Goal: Information Seeking & Learning: Learn about a topic

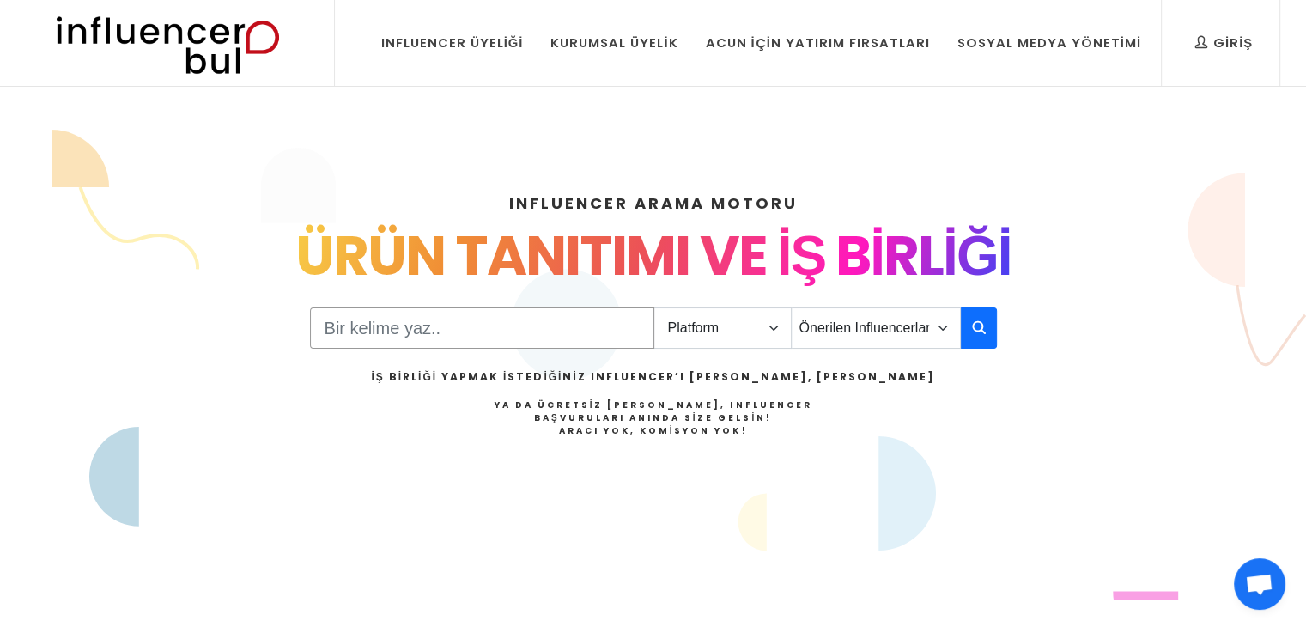
click at [555, 332] on input "Search" at bounding box center [482, 327] width 344 height 41
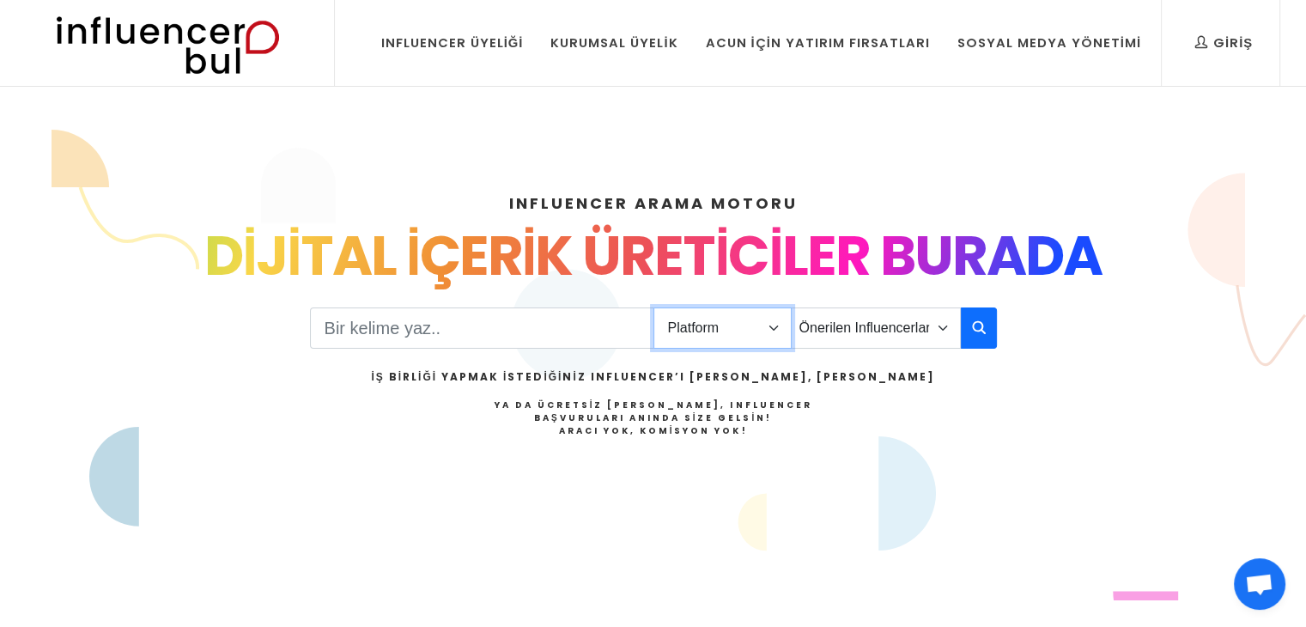
click at [767, 330] on select "Platform Instagram Facebook Youtube Tiktok Twitter Twitch" at bounding box center [722, 327] width 138 height 41
select select "1"
click at [653, 307] on select "Platform Instagram Facebook Youtube Tiktok Twitter Twitch" at bounding box center [722, 327] width 138 height 41
click at [815, 345] on select "Önerilen Influencerlar Aile & Çocuk & Ebeveyn Alışveriş & Giyim & Aksesuar Arab…" at bounding box center [876, 327] width 170 height 41
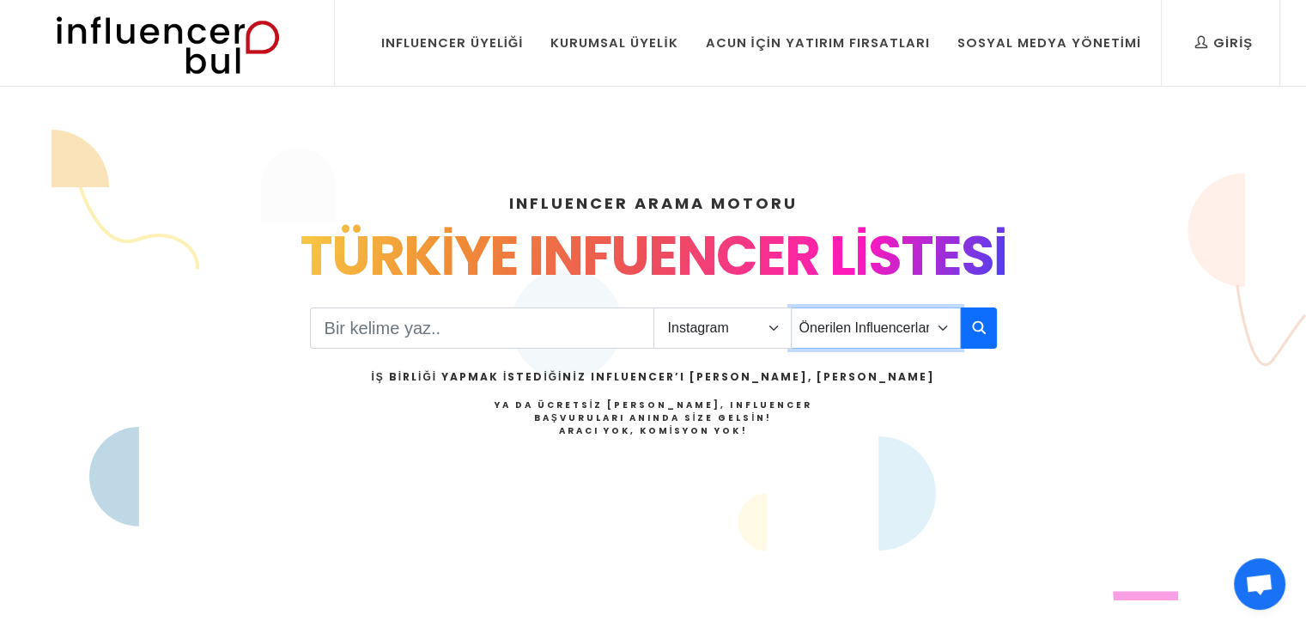
click at [791, 307] on select "Önerilen Influencerlar Aile & Çocuk & Ebeveyn Alışveriş & Giyim & Aksesuar Arab…" at bounding box center [876, 327] width 170 height 41
click at [546, 328] on input "Search" at bounding box center [482, 327] width 344 height 41
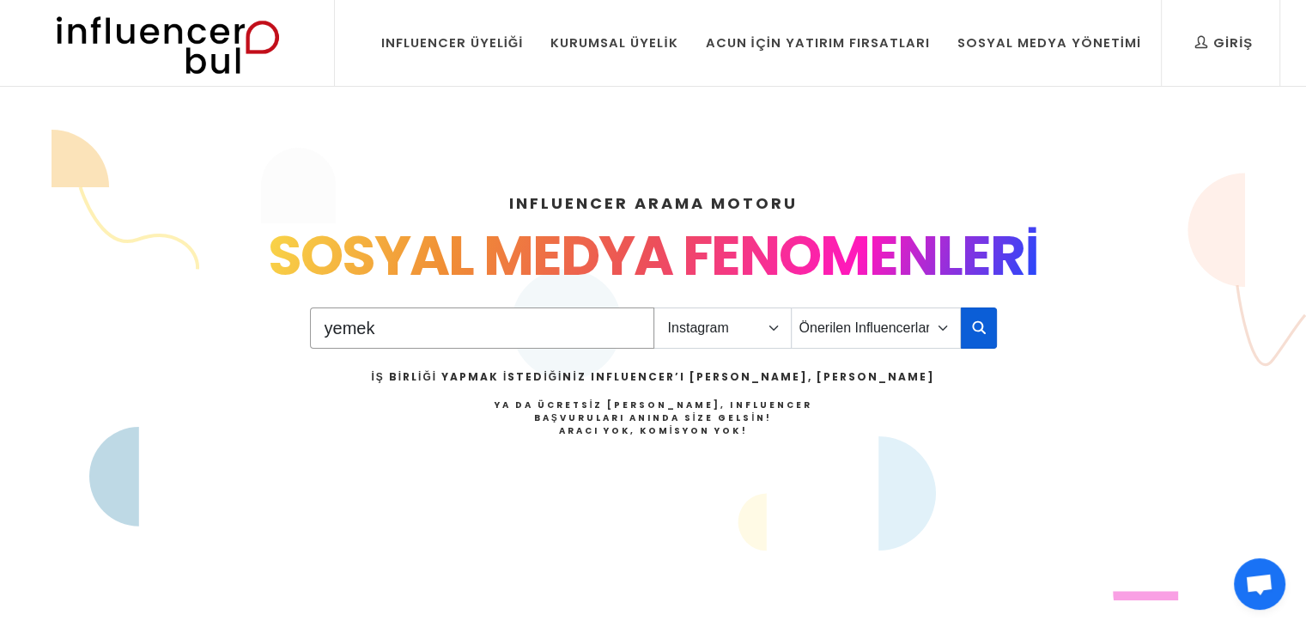
type input "yemek"
click at [976, 317] on icon "button" at bounding box center [979, 327] width 14 height 21
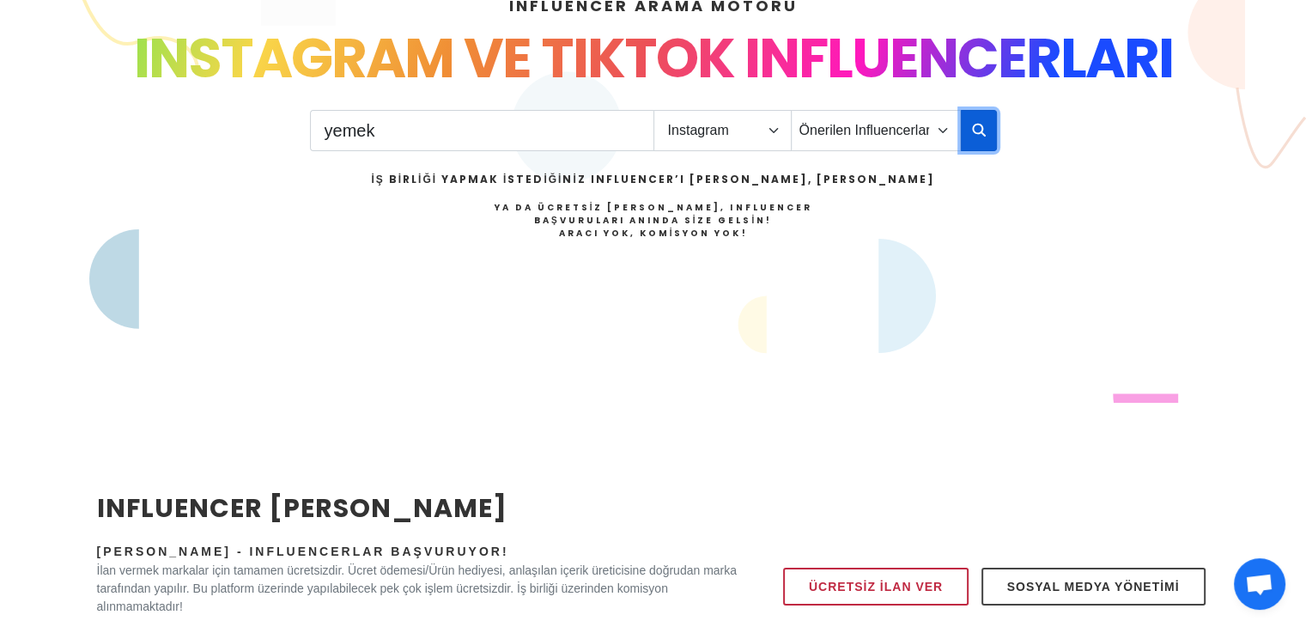
scroll to position [195, 0]
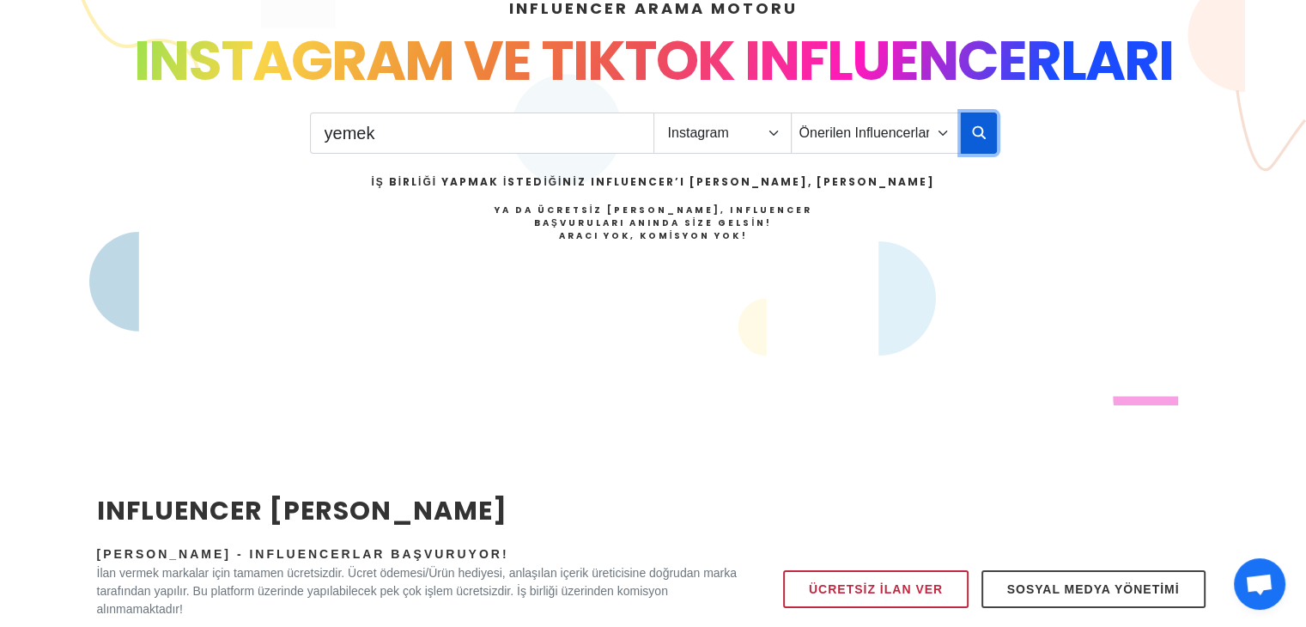
click at [963, 124] on button "button" at bounding box center [979, 132] width 36 height 41
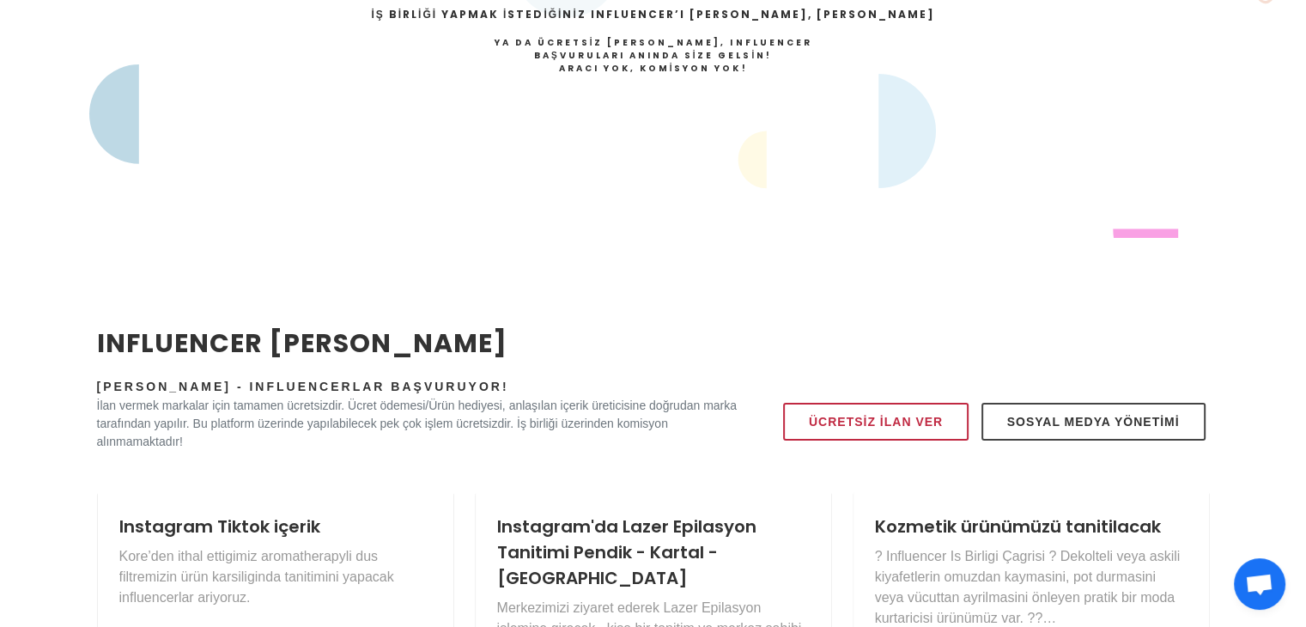
scroll to position [0, 0]
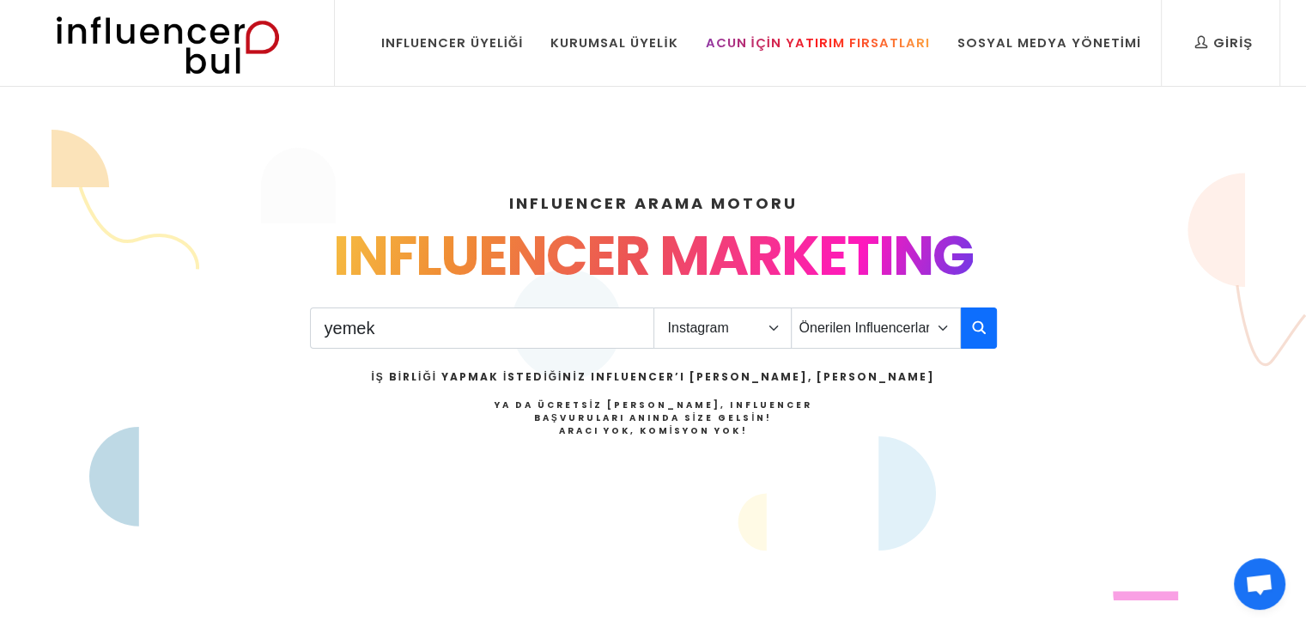
click at [781, 50] on div "Acun İçin Yatırım Fırsatları" at bounding box center [817, 42] width 224 height 19
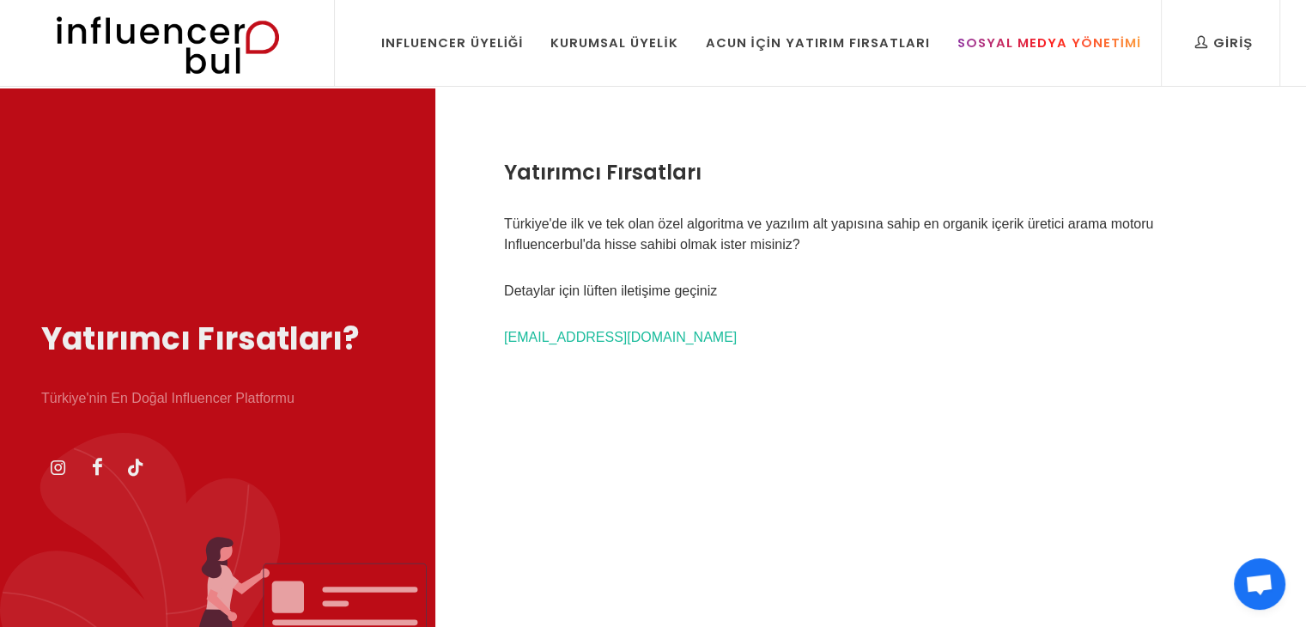
click at [1024, 41] on div "Sosyal Medya Yönetimi" at bounding box center [1049, 42] width 184 height 19
click at [514, 47] on div "Influencer Üyeliği" at bounding box center [452, 42] width 143 height 19
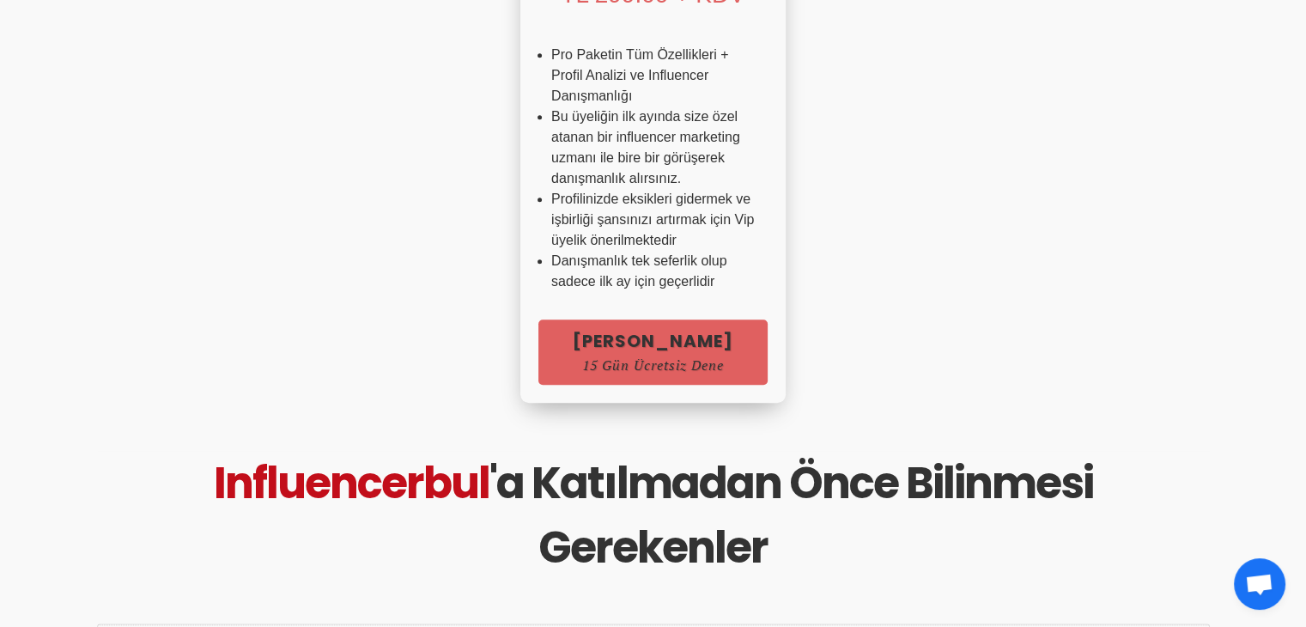
scroll to position [1429, 0]
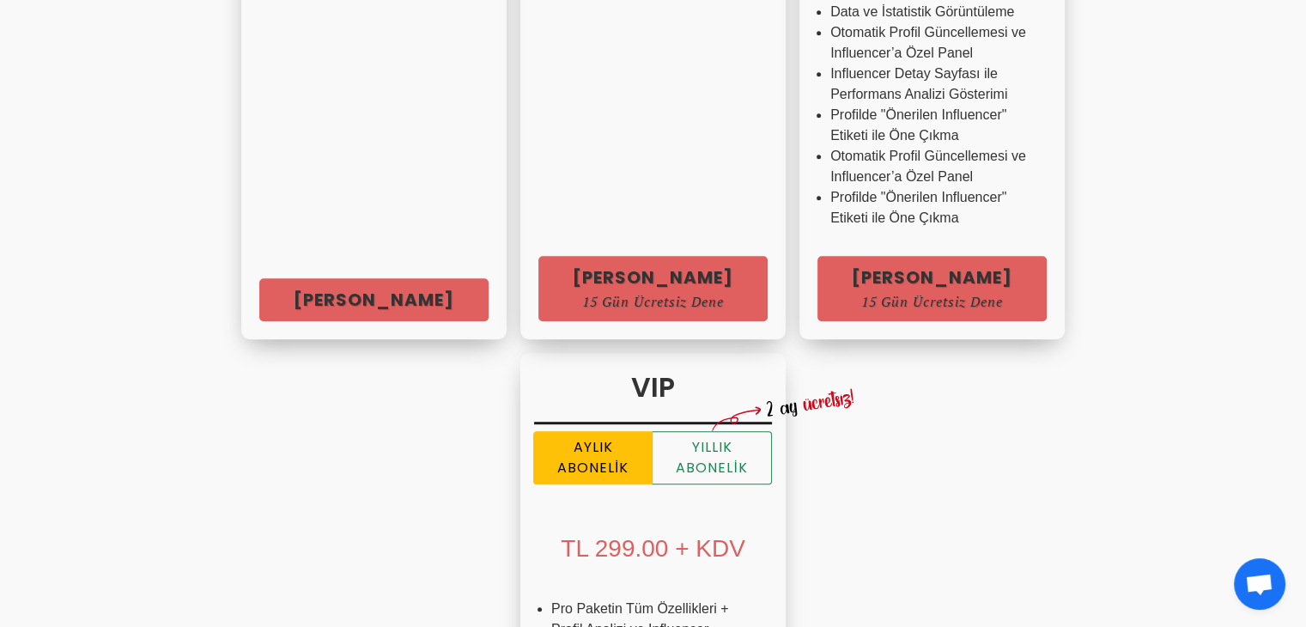
scroll to position [0, 0]
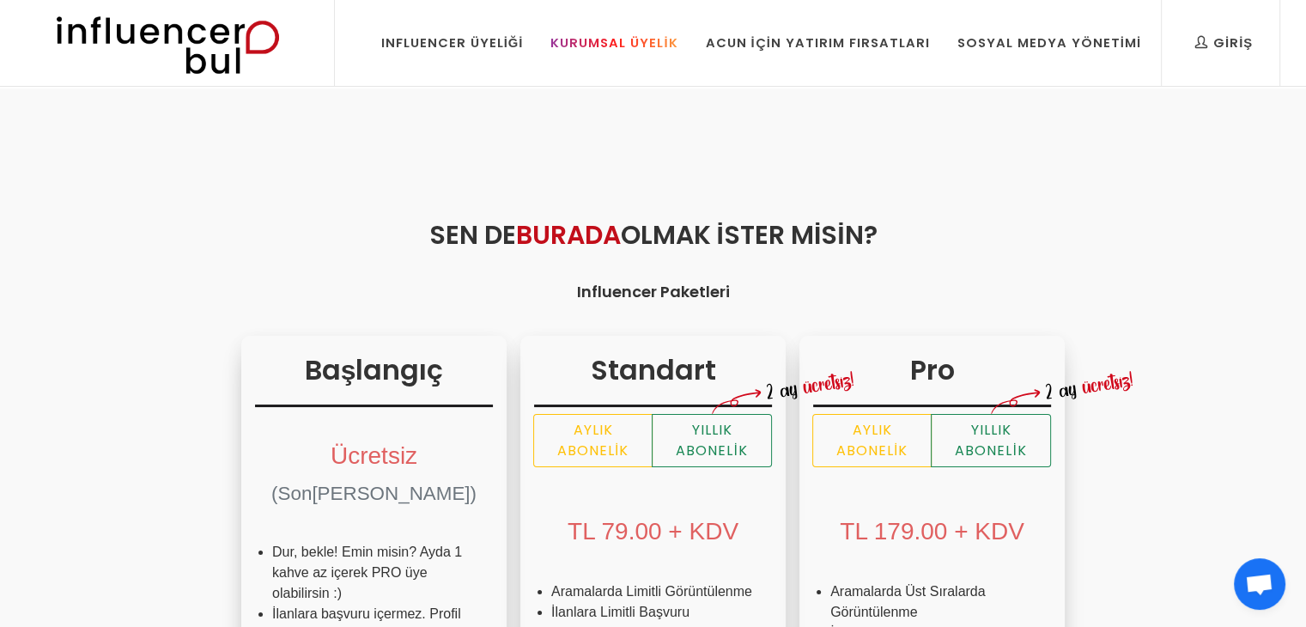
click at [663, 34] on div "Kurumsal Üyelik" at bounding box center [613, 42] width 127 height 19
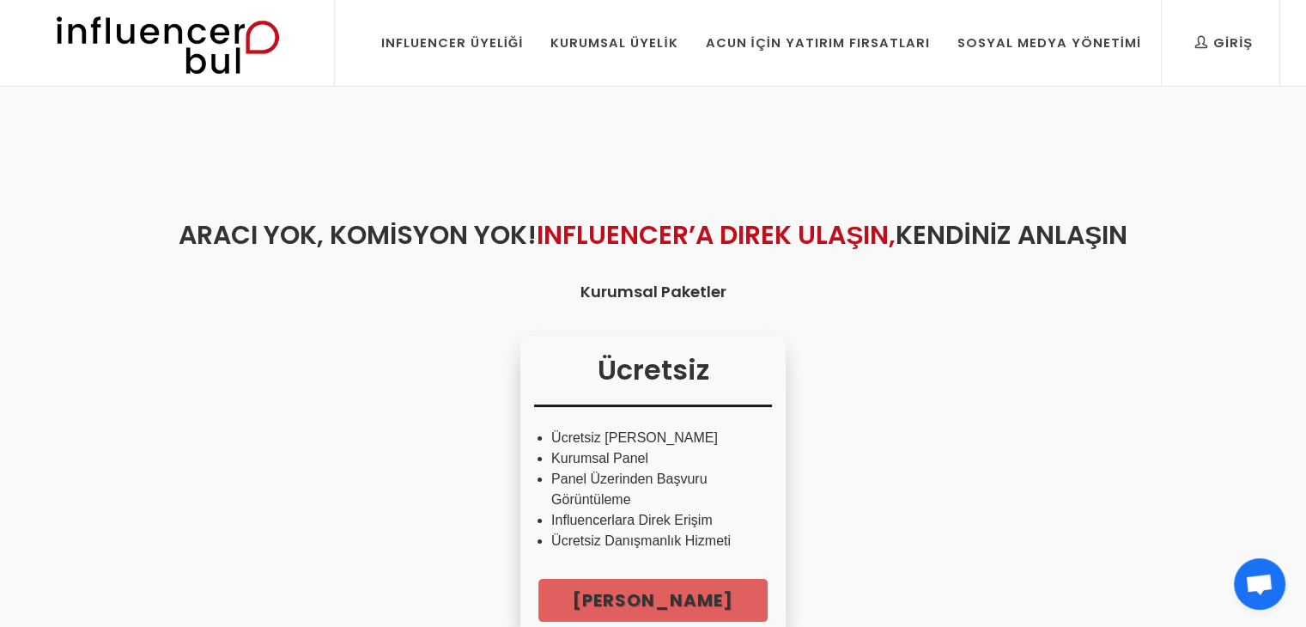
click at [241, 35] on img at bounding box center [167, 43] width 283 height 86
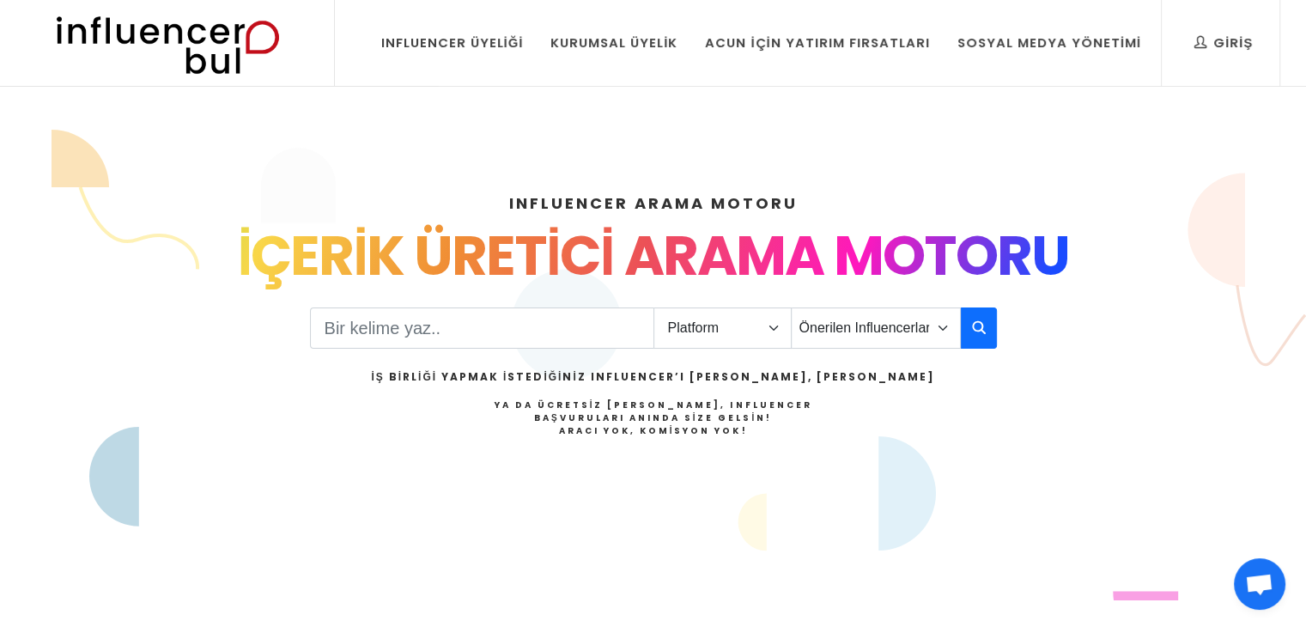
scroll to position [127, 0]
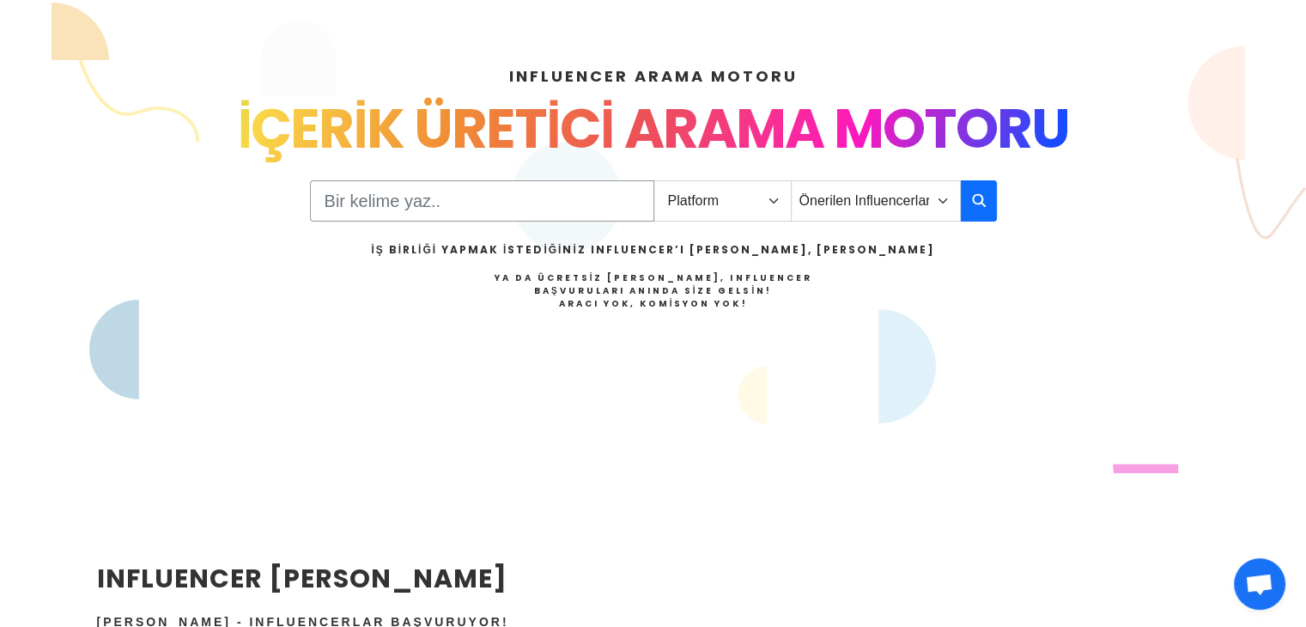
click at [539, 186] on input "Search" at bounding box center [482, 200] width 344 height 41
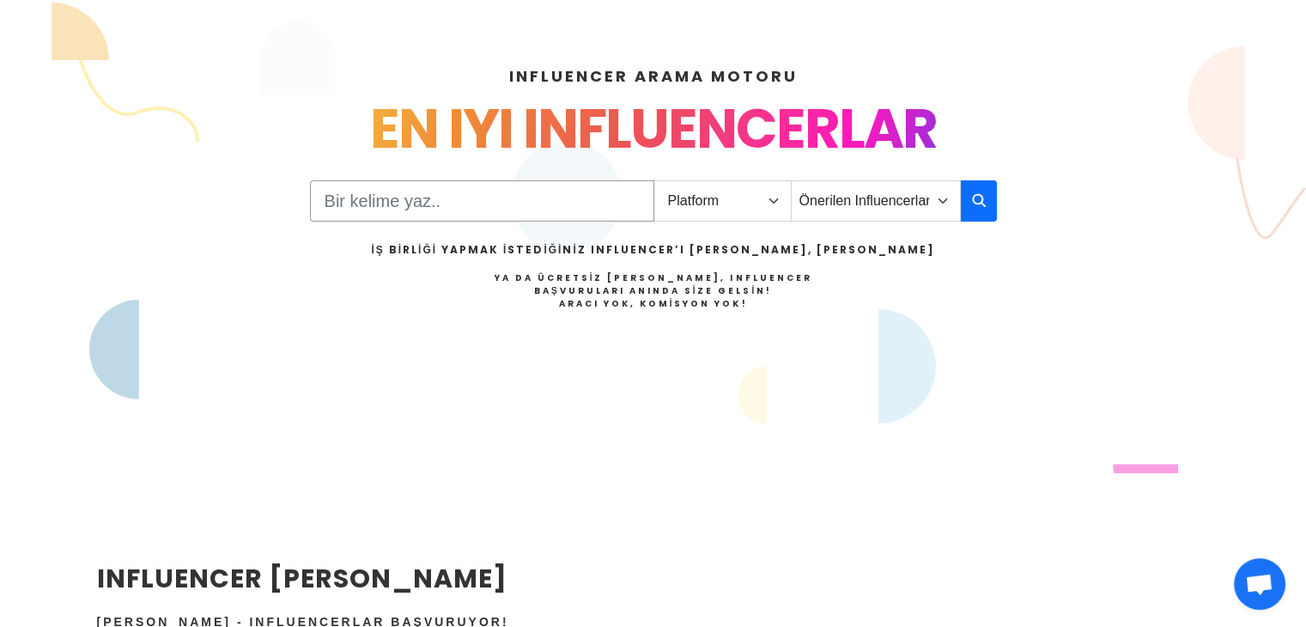
type input "yemek"
click at [773, 198] on select "Platform Instagram Facebook Youtube Tiktok Twitter Twitch" at bounding box center [722, 200] width 138 height 41
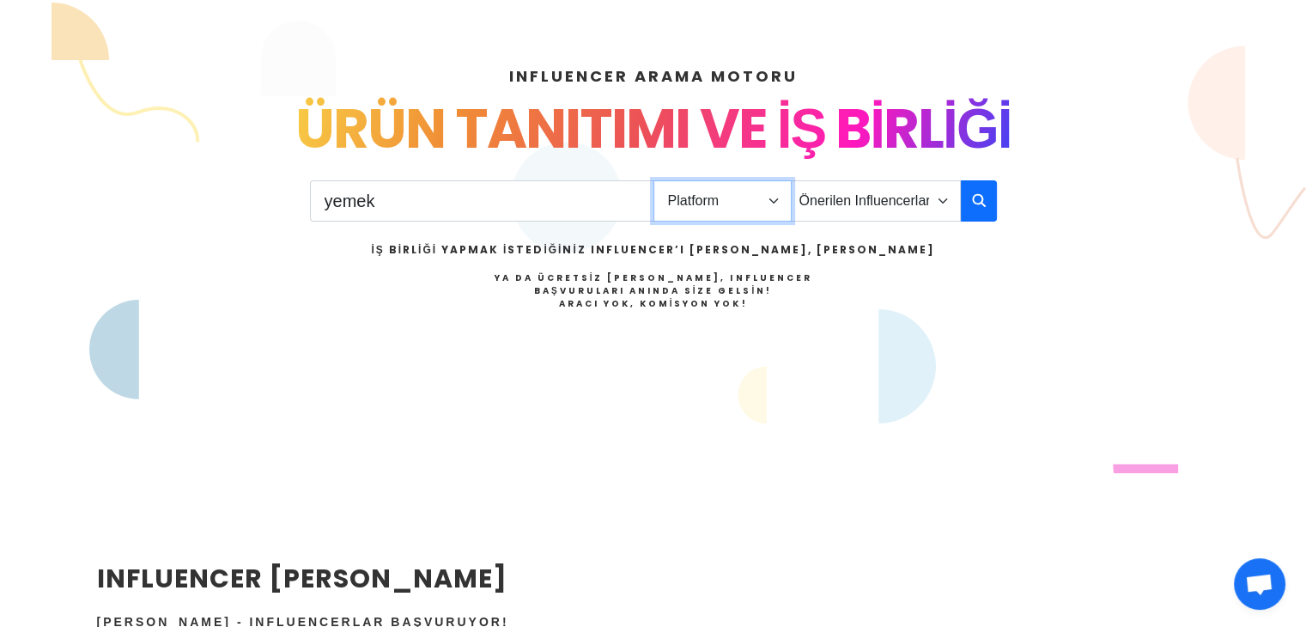
select select "1"
click at [653, 180] on select "Platform Instagram Facebook Youtube Tiktok Twitter Twitch" at bounding box center [722, 200] width 138 height 41
click at [849, 193] on select "Önerilen Influencerlar Aile & Çocuk & Ebeveyn Alışveriş & Giyim & Aksesuar Arab…" at bounding box center [876, 200] width 170 height 41
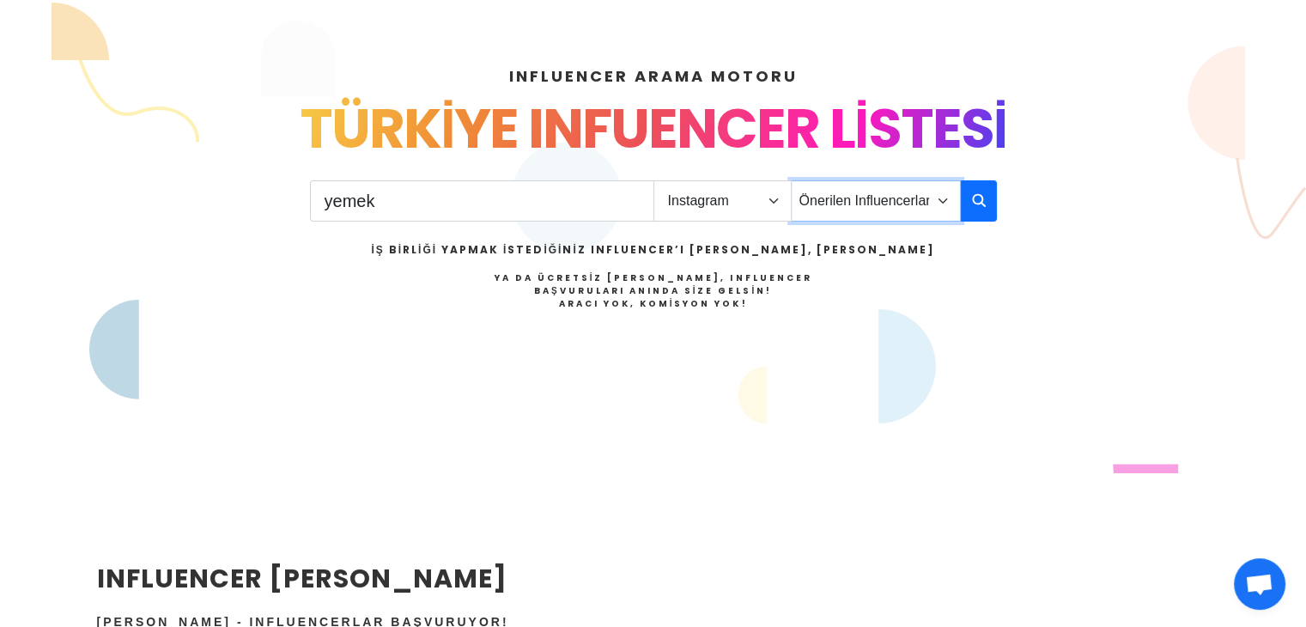
select select "43"
click at [791, 180] on select "Önerilen Influencerlar Aile & Çocuk & Ebeveyn Alışveriş & Giyim & Aksesuar Arab…" at bounding box center [876, 200] width 170 height 41
click at [976, 188] on button "button" at bounding box center [979, 200] width 36 height 41
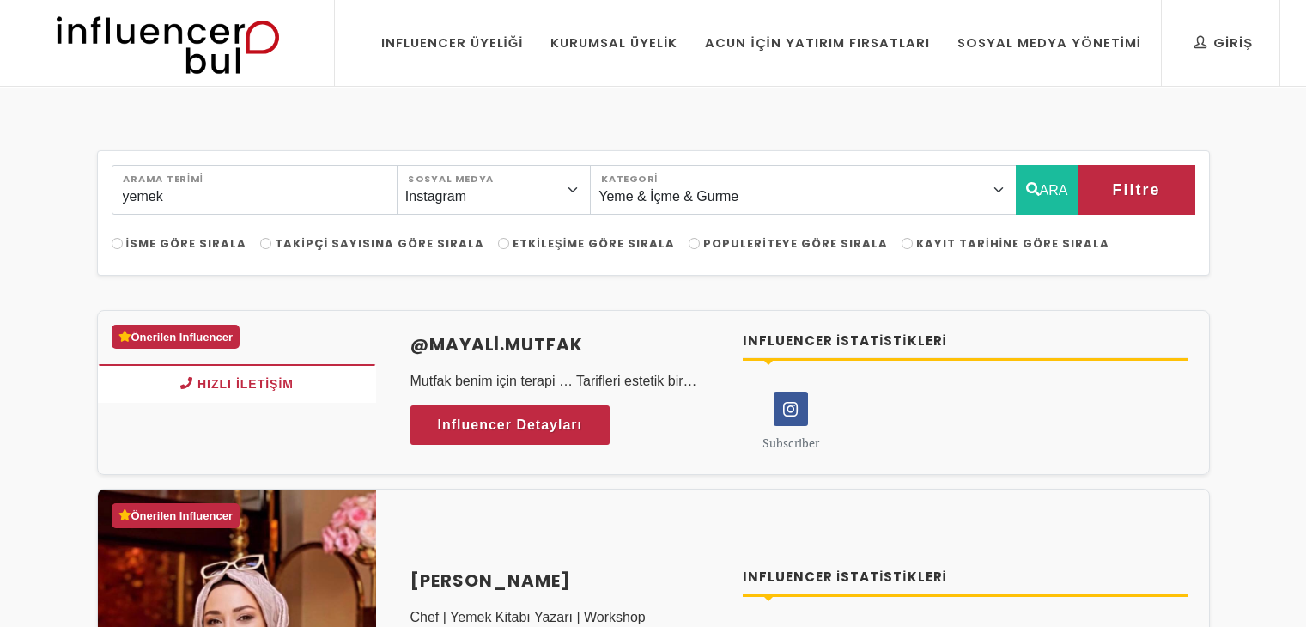
select select "43"
